Goal: Task Accomplishment & Management: Use online tool/utility

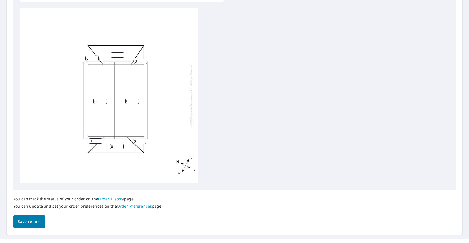
click at [128, 100] on input "0" at bounding box center [132, 101] width 13 height 5
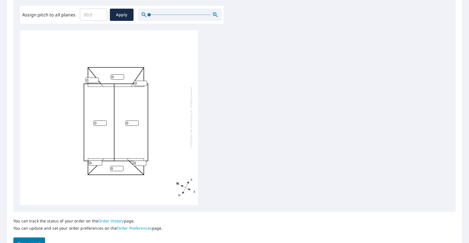
scroll to position [81, 0]
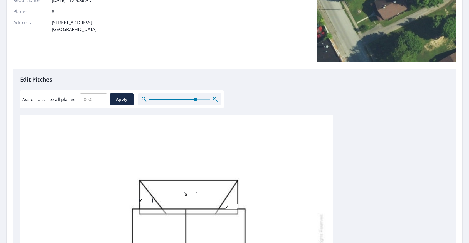
drag, startPoint x: 149, startPoint y: 100, endPoint x: 195, endPoint y: 102, distance: 45.7
click at [195, 101] on span at bounding box center [195, 99] width 3 height 3
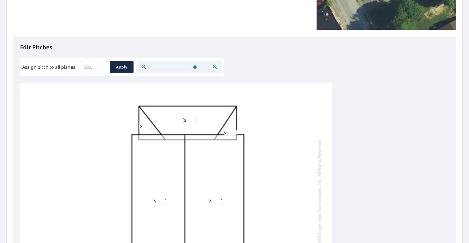
scroll to position [42, 0]
drag, startPoint x: 212, startPoint y: 201, endPoint x: 208, endPoint y: 200, distance: 3.1
click at [208, 200] on div "0 0 0 0 0 0 0 0" at bounding box center [176, 193] width 312 height 306
type input "8"
drag, startPoint x: 160, startPoint y: 201, endPoint x: 150, endPoint y: 201, distance: 9.5
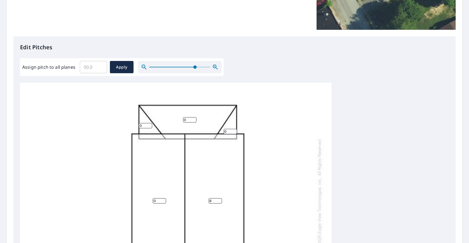
click at [150, 201] on div "8 0 0 0 0 0 0 0" at bounding box center [176, 193] width 312 height 306
type input "8"
click at [283, 202] on div "8 8 0 0 0 0 0 0" at bounding box center [176, 193] width 312 height 306
drag, startPoint x: 304, startPoint y: 196, endPoint x: 305, endPoint y: 145, distance: 51.5
click at [305, 145] on div "8 8 0 0 0 0 0 0" at bounding box center [176, 193] width 312 height 306
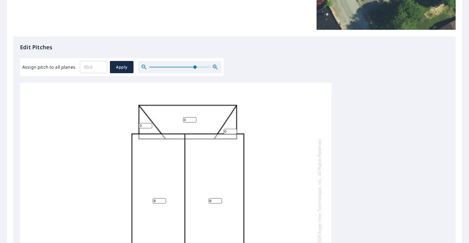
click at [191, 119] on input "0" at bounding box center [189, 119] width 13 height 5
type input "3"
click at [146, 126] on input "0" at bounding box center [145, 125] width 13 height 5
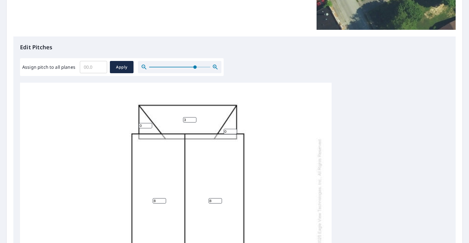
click at [145, 126] on input "0" at bounding box center [145, 125] width 13 height 5
type input "4"
drag, startPoint x: 232, startPoint y: 134, endPoint x: 214, endPoint y: 131, distance: 18.3
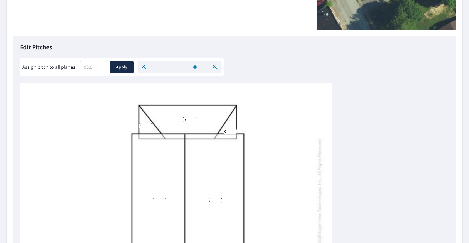
click at [214, 131] on div "8 8 3 0 4 0 0 0" at bounding box center [176, 193] width 312 height 306
type input "4"
click at [347, 164] on div "8 8 3 0 4 0 0 4" at bounding box center [234, 170] width 429 height 175
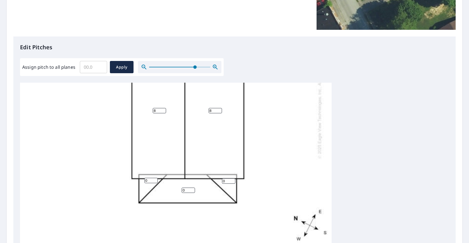
scroll to position [135, 0]
drag, startPoint x: 185, startPoint y: 187, endPoint x: 173, endPoint y: 187, distance: 11.4
click at [173, 187] on div "8 8 3 0 4 0 0 4" at bounding box center [176, 103] width 312 height 306
drag, startPoint x: 186, startPoint y: 186, endPoint x: 180, endPoint y: 187, distance: 6.0
click at [180, 187] on div "8 8 3 4 4 0 0 4" at bounding box center [176, 103] width 312 height 306
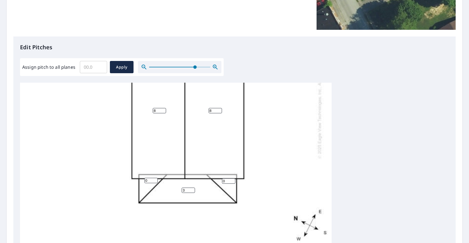
type input "3"
drag, startPoint x: 145, startPoint y: 177, endPoint x: 139, endPoint y: 178, distance: 5.9
click at [139, 178] on div "8 8 3 3 4 0 0 4" at bounding box center [176, 103] width 312 height 306
type input "4"
drag, startPoint x: 223, startPoint y: 178, endPoint x: 213, endPoint y: 178, distance: 10.0
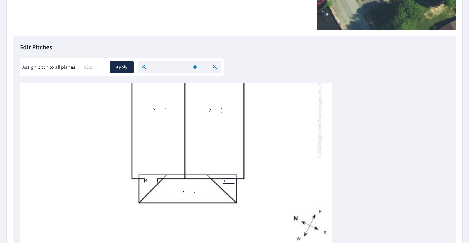
click at [213, 178] on div "8 8 3 3 4 0 4 4" at bounding box center [176, 103] width 312 height 306
type input "4"
click at [363, 182] on div "8 8 3 3 4 4 4 4" at bounding box center [234, 170] width 429 height 175
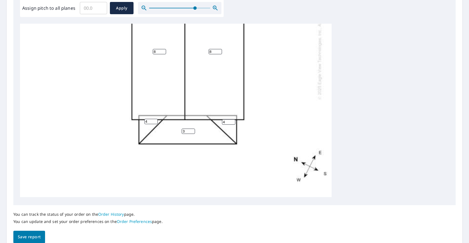
scroll to position [197, 0]
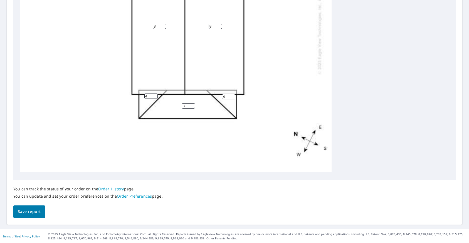
click at [28, 211] on span "Save report" at bounding box center [29, 211] width 23 height 7
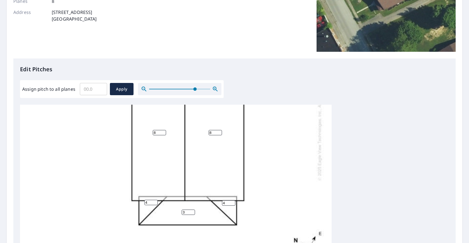
scroll to position [131, 0]
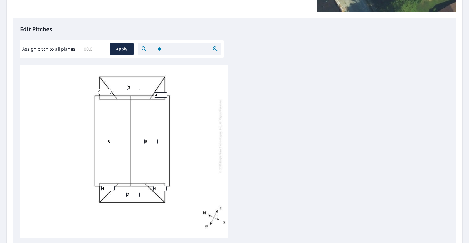
drag, startPoint x: 186, startPoint y: 50, endPoint x: 159, endPoint y: 51, distance: 27.0
click at [159, 51] on span at bounding box center [159, 48] width 3 height 3
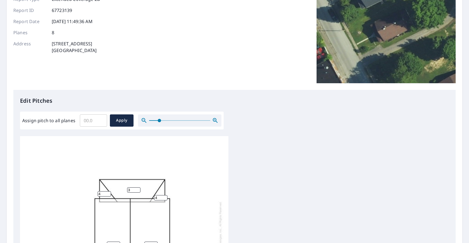
scroll to position [0, 0]
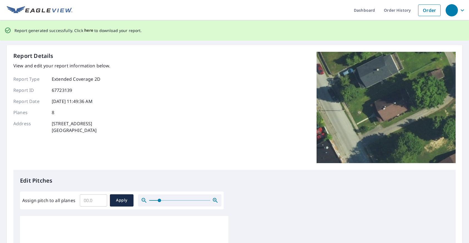
click at [88, 31] on span "here" at bounding box center [88, 30] width 9 height 7
